Goal: Task Accomplishment & Management: Manage account settings

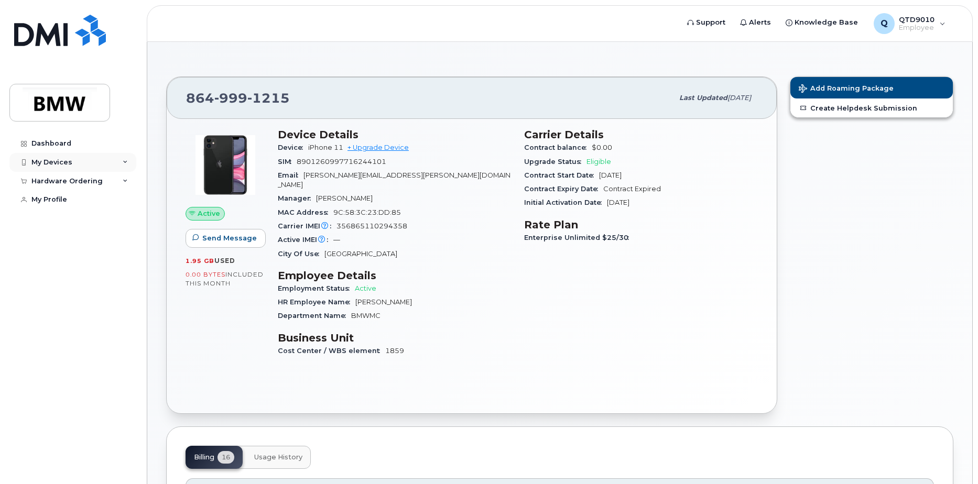
click at [49, 165] on div "My Devices" at bounding box center [51, 162] width 41 height 8
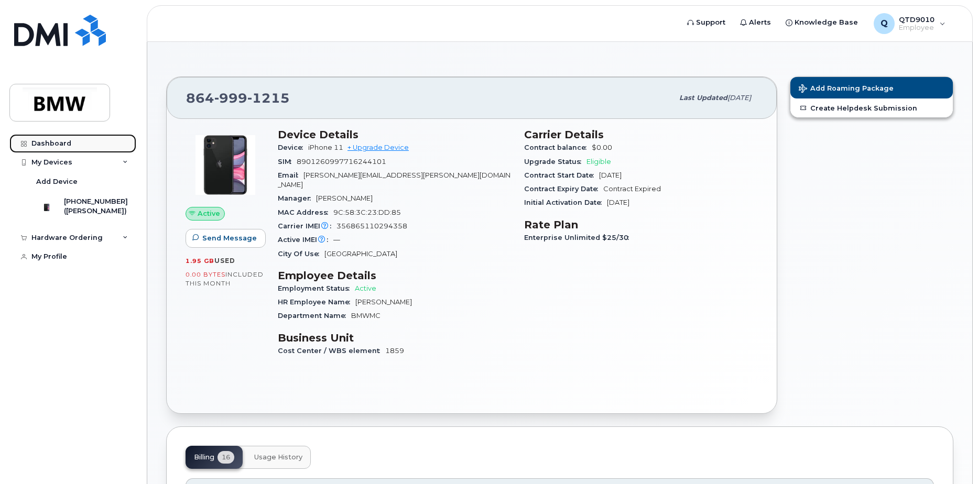
click at [48, 139] on div "Dashboard" at bounding box center [51, 143] width 40 height 8
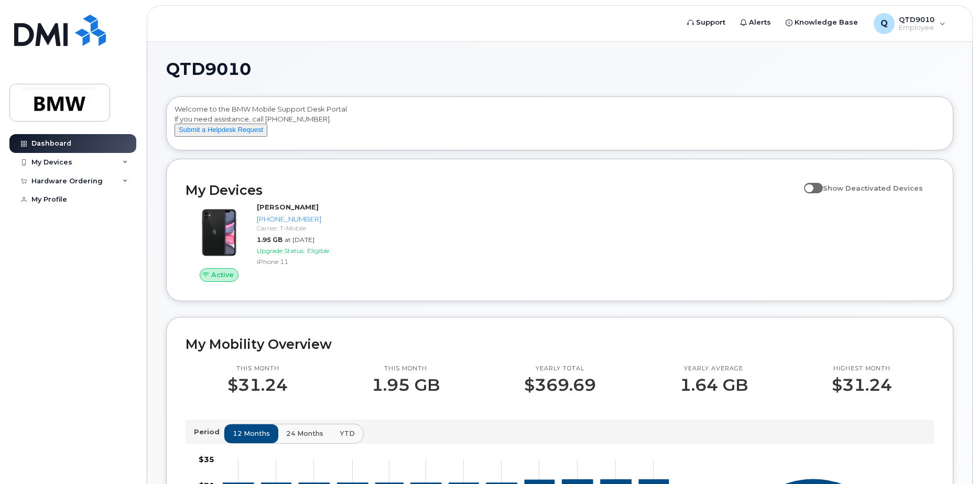
click at [813, 193] on span at bounding box center [813, 188] width 19 height 10
click at [813, 187] on input "Show Deactivated Devices" at bounding box center [808, 182] width 8 height 8
checkbox input "true"
click at [942, 18] on div "Q QTD9010 Employee" at bounding box center [910, 23] width 86 height 21
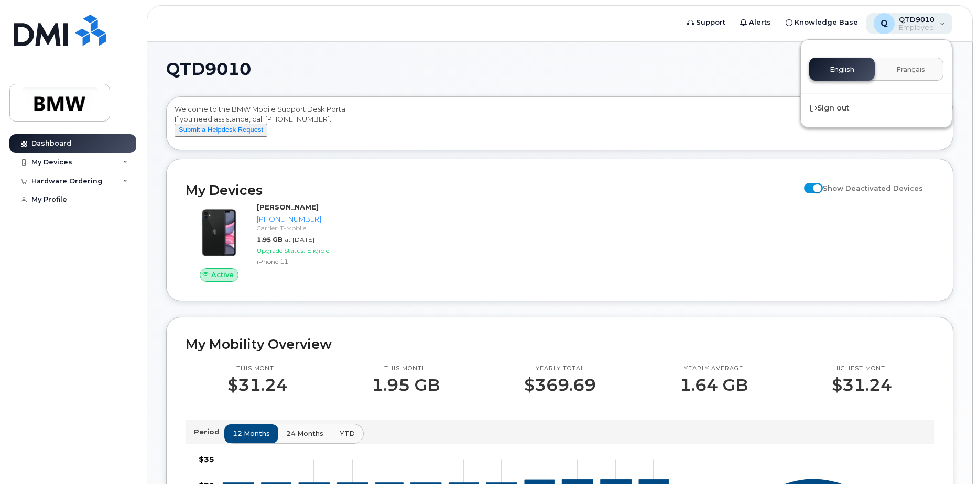
click at [942, 18] on div "Q QTD9010 Employee" at bounding box center [910, 23] width 86 height 21
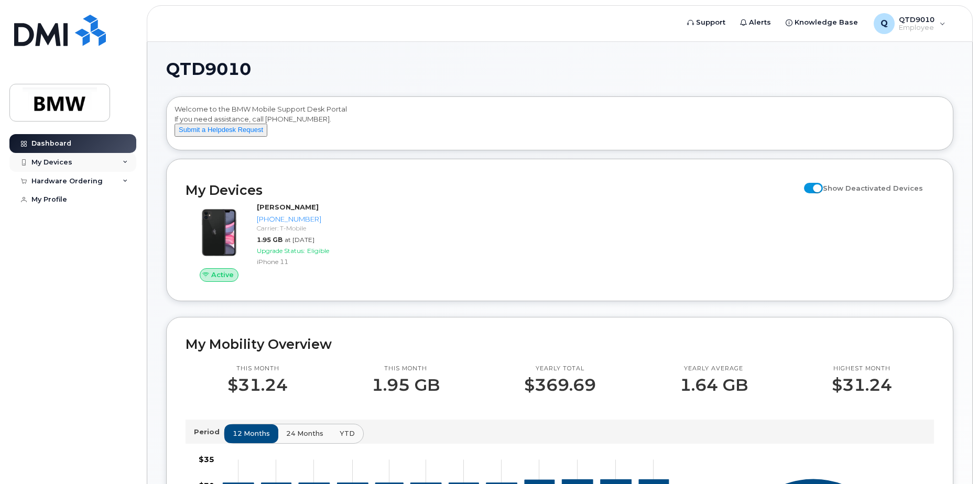
click at [124, 163] on icon at bounding box center [125, 162] width 5 height 5
click at [153, 234] on div "QTD9010 Welcome to the BMW Mobile Support Desk Portal If you need assistance, c…" at bounding box center [559, 473] width 825 height 863
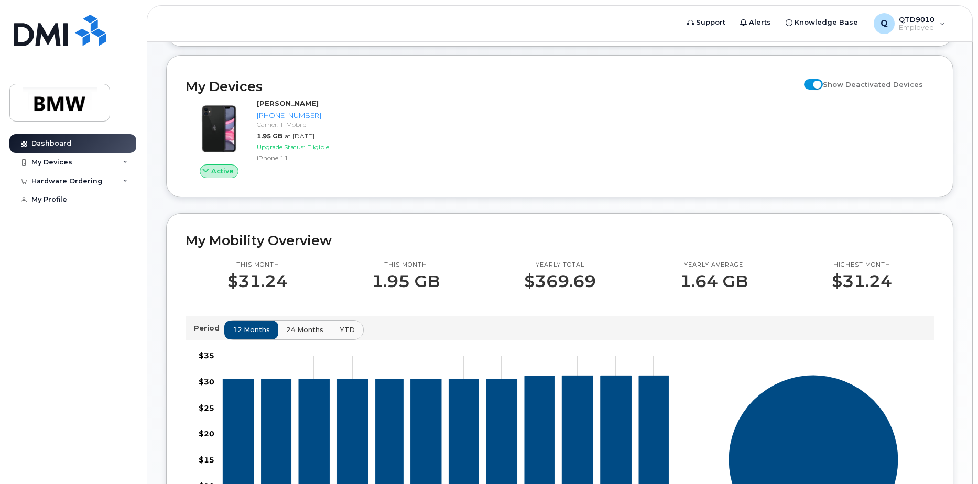
scroll to position [105, 0]
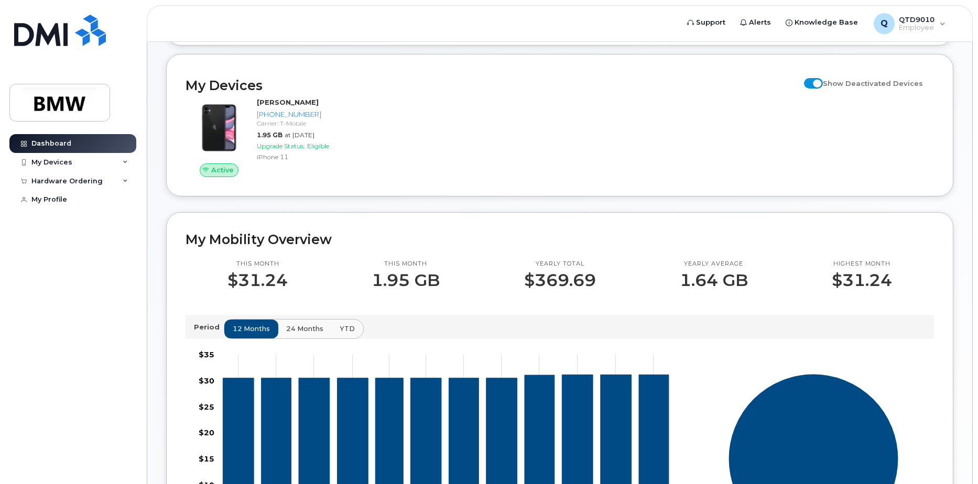
click at [158, 176] on div "QTD9010 Welcome to the BMW Mobile Support Desk Portal If you need assistance, c…" at bounding box center [559, 368] width 825 height 863
click at [123, 179] on icon at bounding box center [125, 181] width 5 height 5
click at [60, 202] on div "My Profile" at bounding box center [49, 200] width 36 height 8
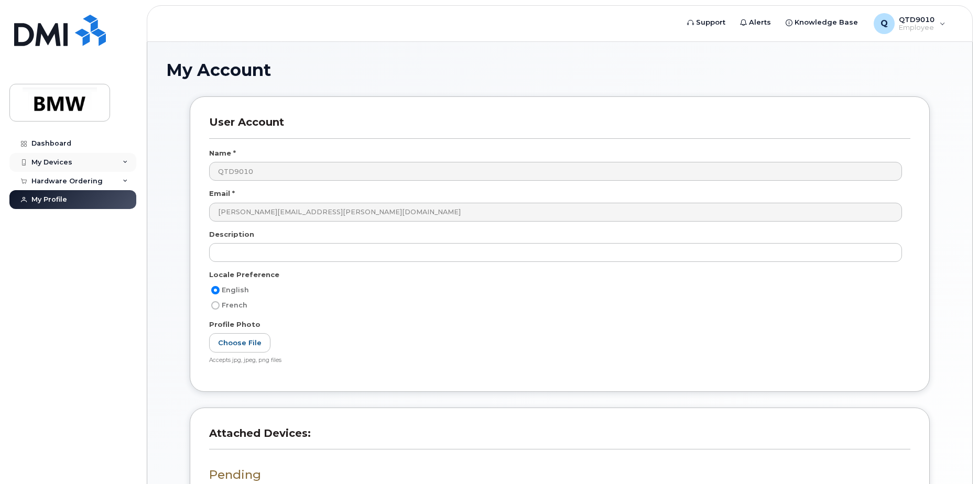
click at [59, 161] on div "My Devices" at bounding box center [51, 162] width 41 height 8
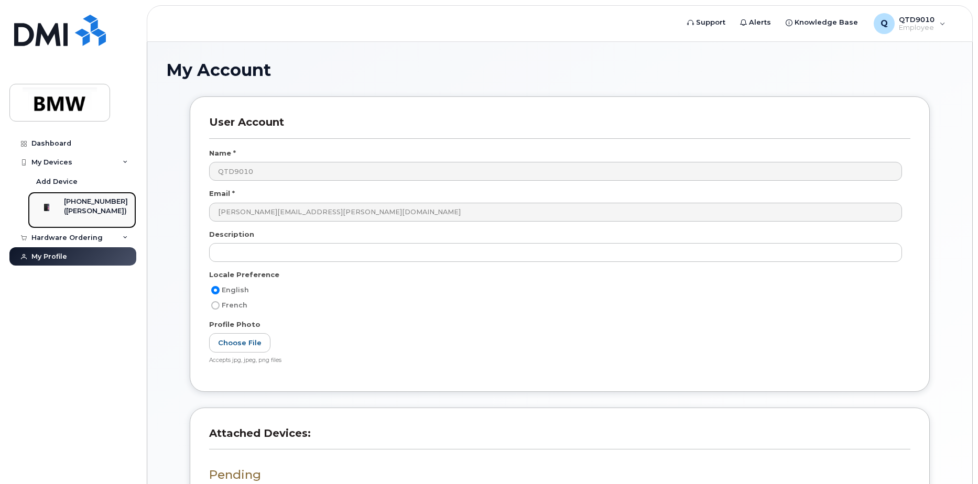
click at [84, 205] on div "[PHONE_NUMBER]" at bounding box center [96, 201] width 64 height 9
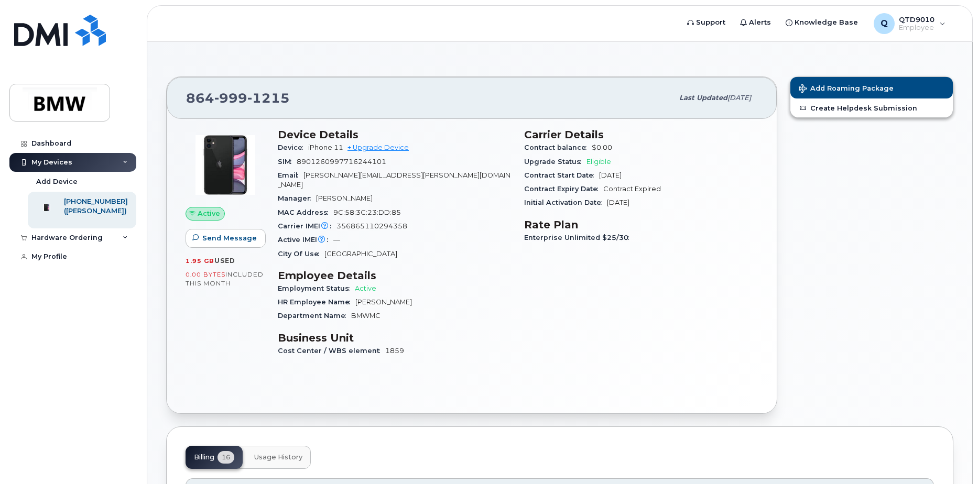
click at [223, 156] on img at bounding box center [225, 165] width 63 height 63
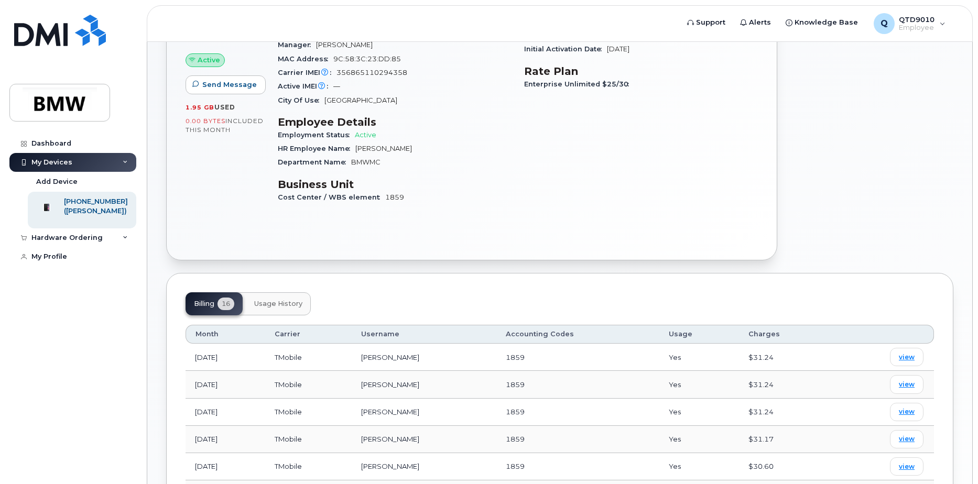
scroll to position [157, 0]
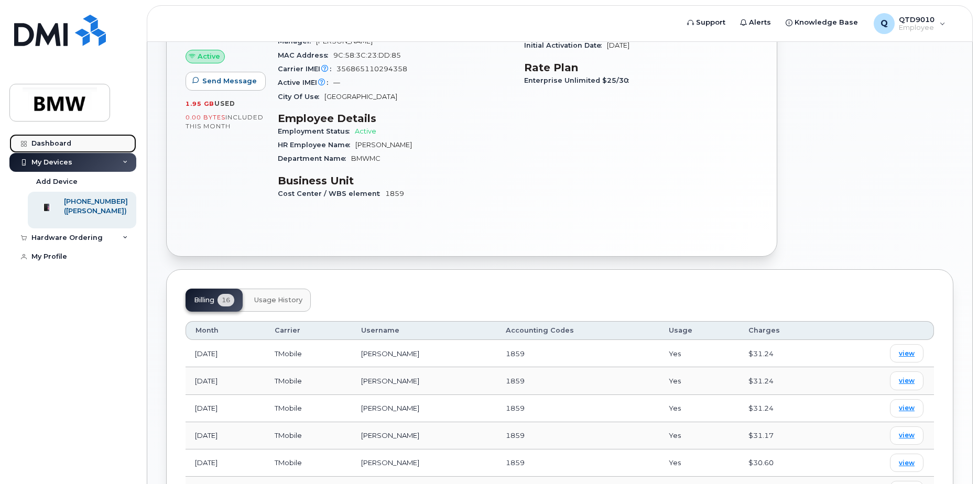
click at [48, 144] on div "Dashboard" at bounding box center [51, 143] width 40 height 8
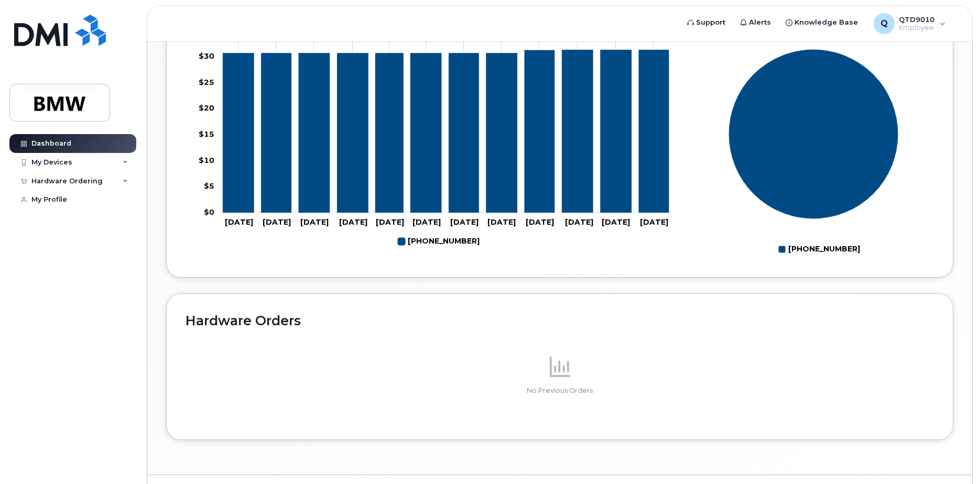
scroll to position [463, 0]
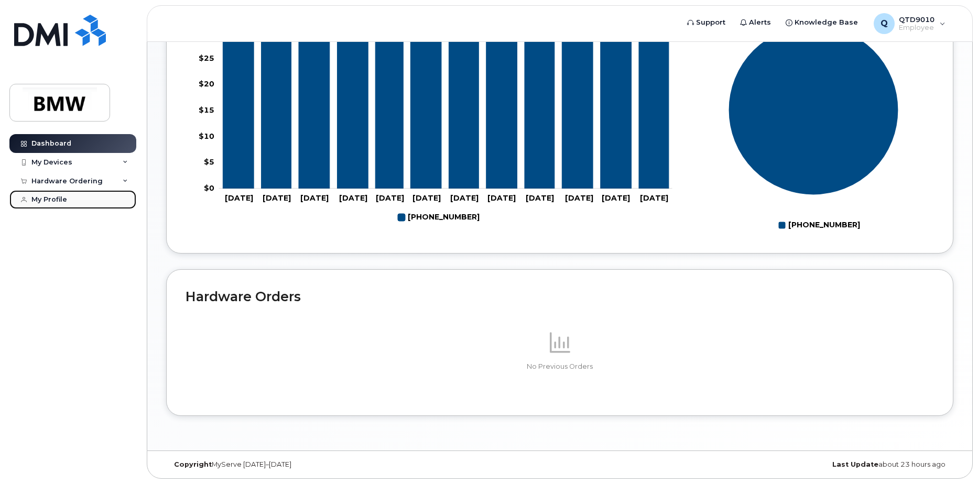
click at [57, 200] on div "My Profile" at bounding box center [49, 200] width 36 height 8
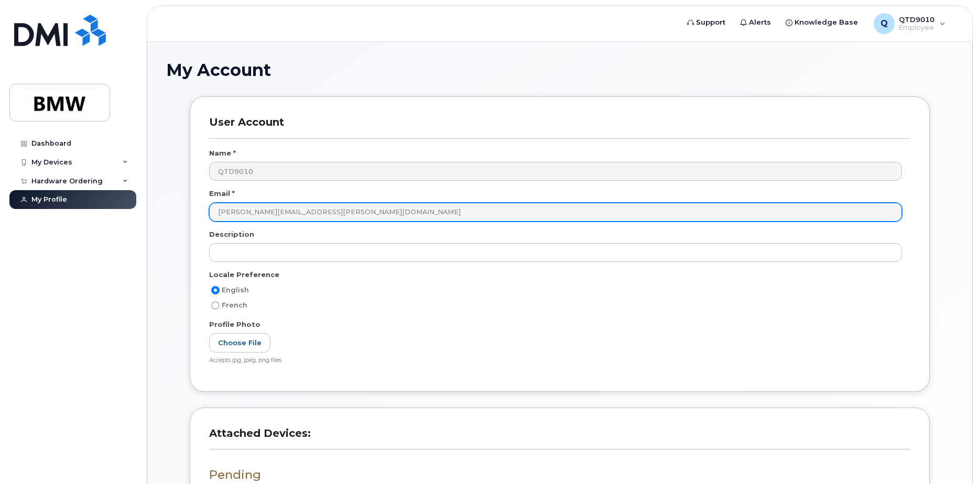
scroll to position [185, 0]
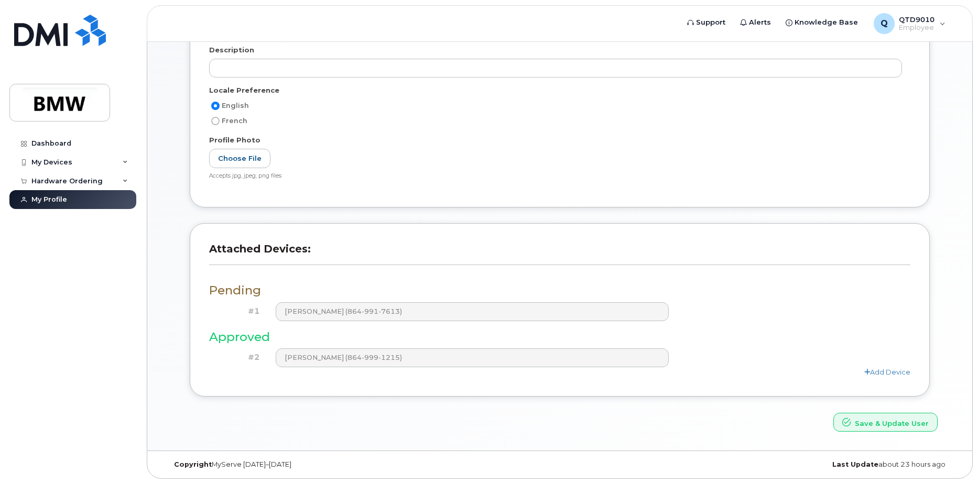
click at [672, 261] on h3 "Attached Devices:" at bounding box center [559, 254] width 701 height 23
click at [690, 326] on div "Pending #1 [PERSON_NAME] (864-991-7613) Approved #2 [PERSON_NAME] (864-999-1215…" at bounding box center [559, 326] width 701 height 102
click at [669, 257] on h3 "Attached Devices:" at bounding box center [559, 254] width 701 height 23
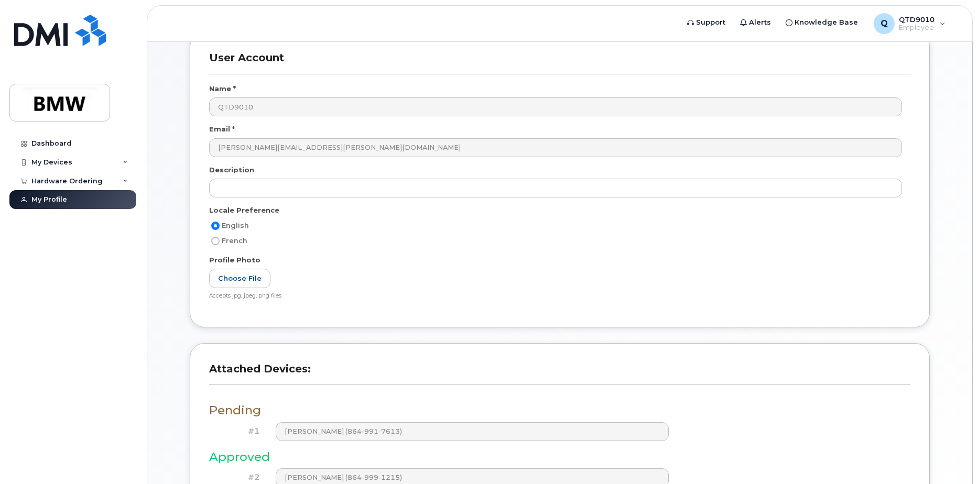
scroll to position [0, 0]
